Goal: Task Accomplishment & Management: Use online tool/utility

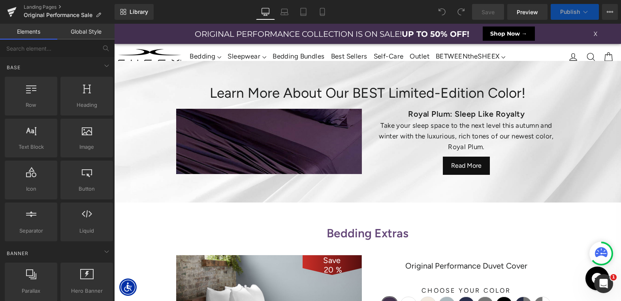
scroll to position [361, 0]
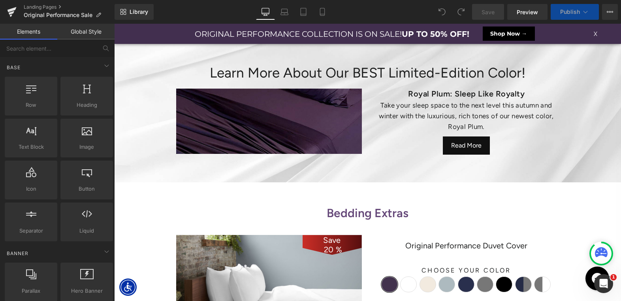
select select "XL"
select select "M"
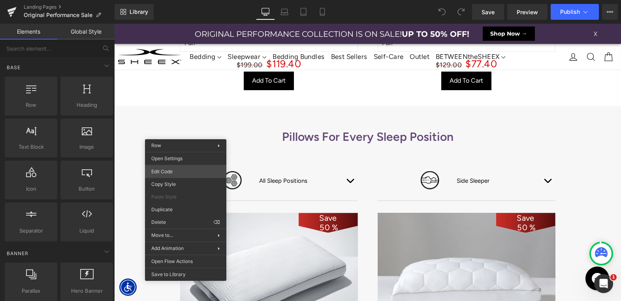
click at [183, 0] on div "You are previewing how the will restyle your page. You can not edit Elements in…" at bounding box center [310, 0] width 621 height 0
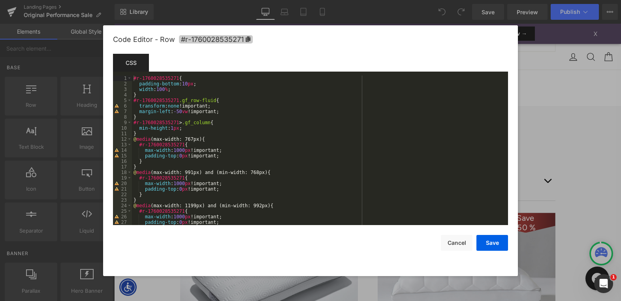
click at [230, 41] on span "#r-1760028535271" at bounding box center [216, 39] width 74 height 8
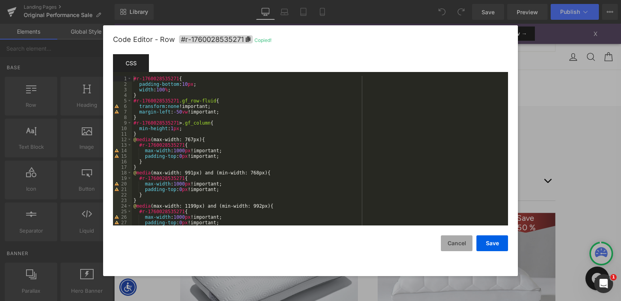
click at [454, 243] on button "Cancel" at bounding box center [457, 243] width 32 height 16
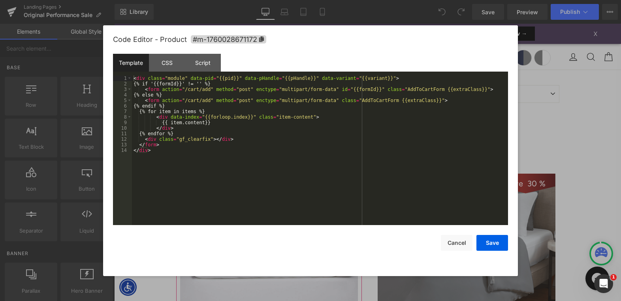
click at [258, 0] on div "You are previewing how the will restyle your page. You can not edit Elements in…" at bounding box center [310, 0] width 621 height 0
click at [255, 39] on span "#m-1760028671172" at bounding box center [229, 39] width 76 height 8
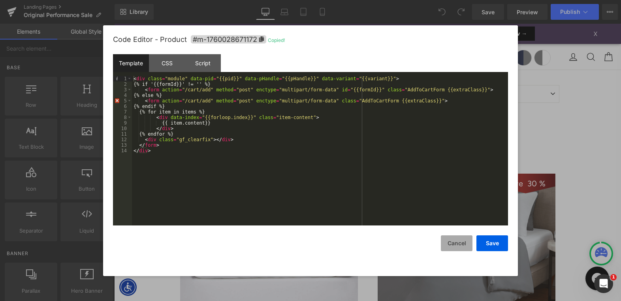
click at [460, 244] on button "Cancel" at bounding box center [457, 243] width 32 height 16
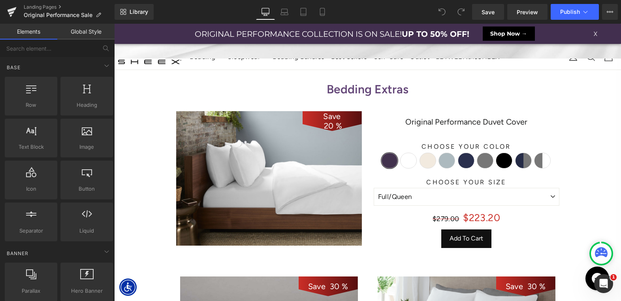
scroll to position [481, 0]
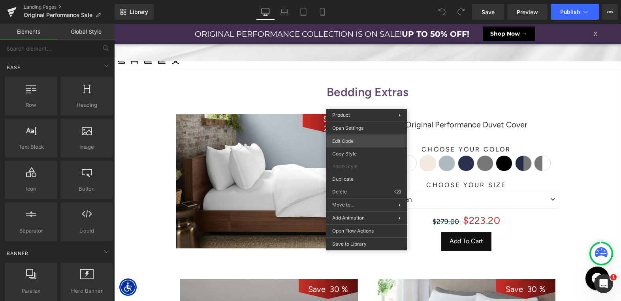
click at [353, 0] on div "You are previewing how the will restyle your page. You can not edit Elements in…" at bounding box center [310, 0] width 621 height 0
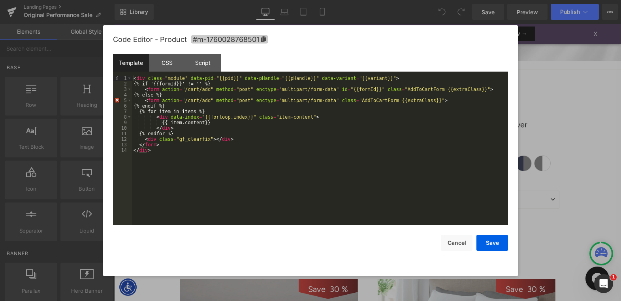
click at [258, 40] on span "#m-1760028768501" at bounding box center [229, 39] width 77 height 8
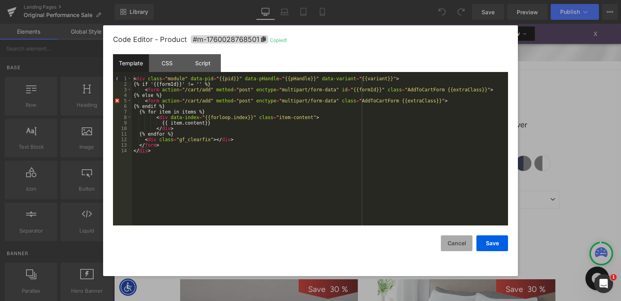
click at [455, 245] on button "Cancel" at bounding box center [457, 243] width 32 height 16
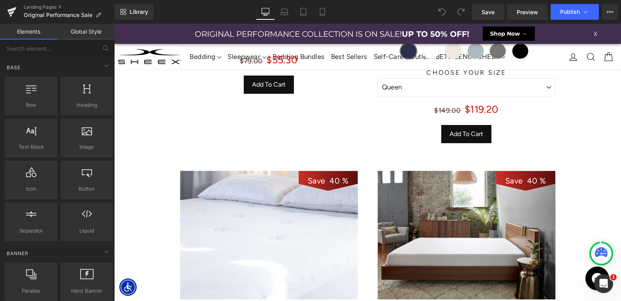
scroll to position [1170, 0]
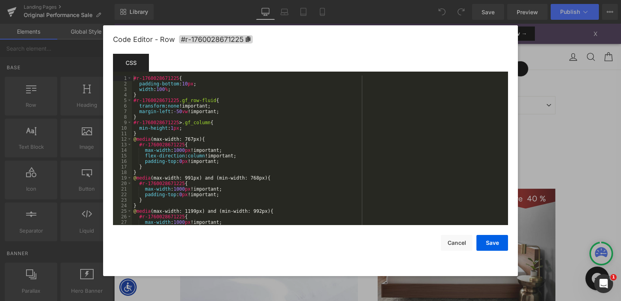
click at [182, 0] on div "You are previewing how the will restyle your page. You can not edit Elements in…" at bounding box center [310, 0] width 621 height 0
click at [219, 39] on span "#r-1760028671225" at bounding box center [216, 39] width 74 height 8
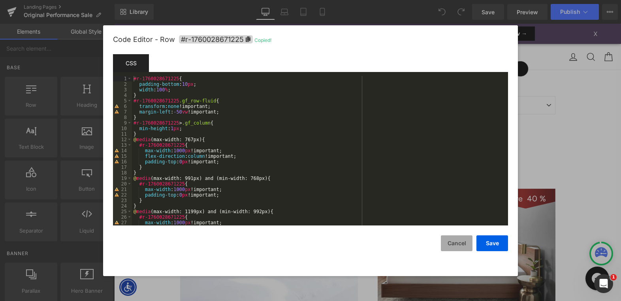
click at [453, 244] on button "Cancel" at bounding box center [457, 243] width 32 height 16
